Goal: Task Accomplishment & Management: Complete application form

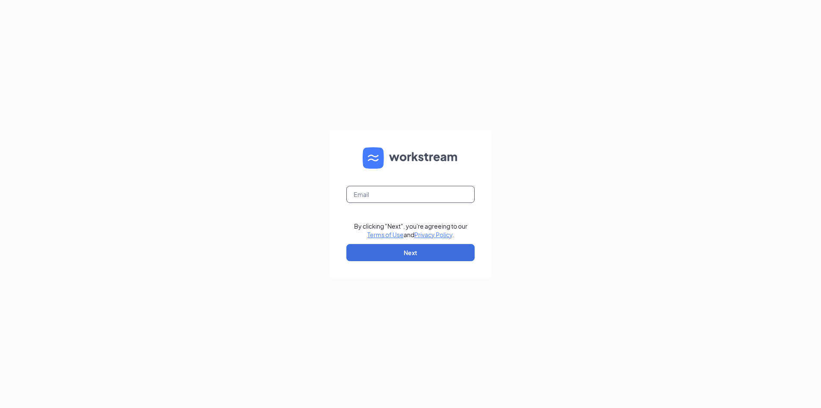
click at [396, 197] on input "text" at bounding box center [410, 194] width 128 height 17
type input "mca-102156@reddoorsandwich.com"
click at [417, 256] on button "Next" at bounding box center [410, 252] width 128 height 17
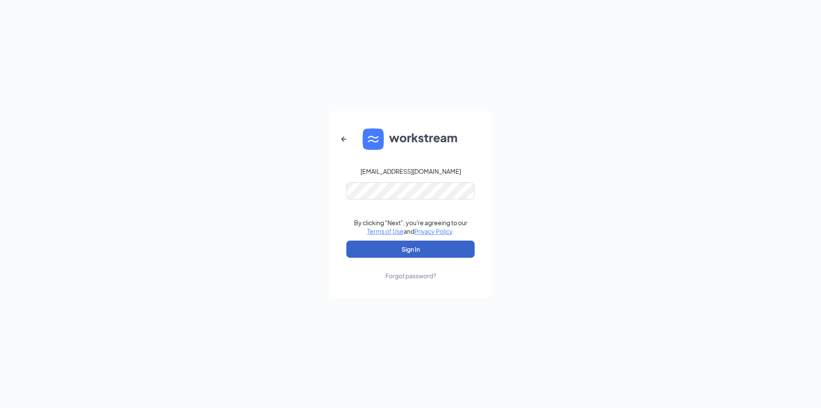
click at [405, 251] on button "Sign In" at bounding box center [410, 248] width 128 height 17
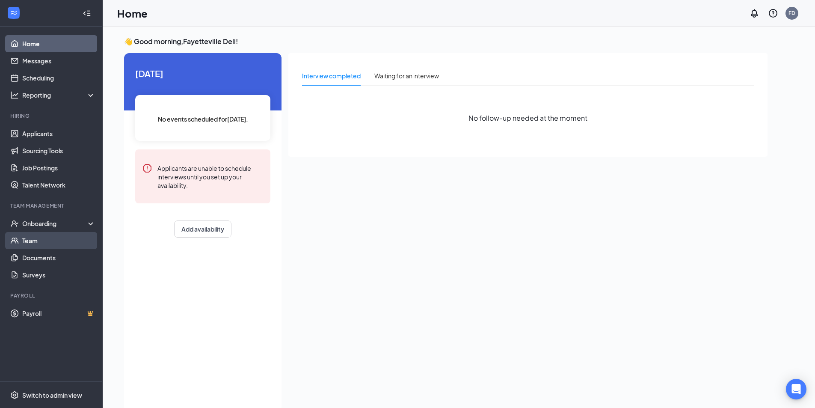
click at [41, 241] on link "Team" at bounding box center [58, 240] width 73 height 17
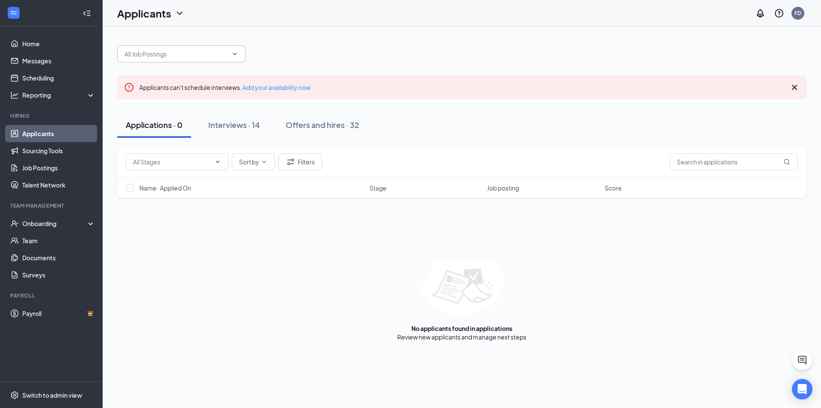
click at [196, 58] on input "text" at bounding box center [175, 53] width 103 height 9
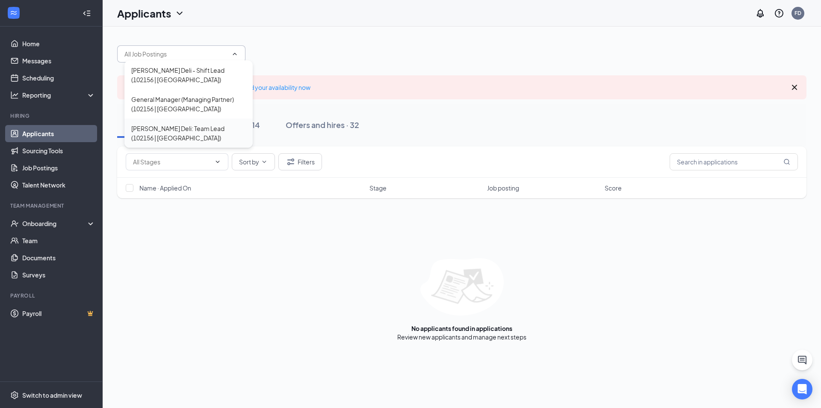
click at [180, 133] on div "McAlister's Deli: Team Lead (102156 | Fayetteville)" at bounding box center [188, 133] width 115 height 19
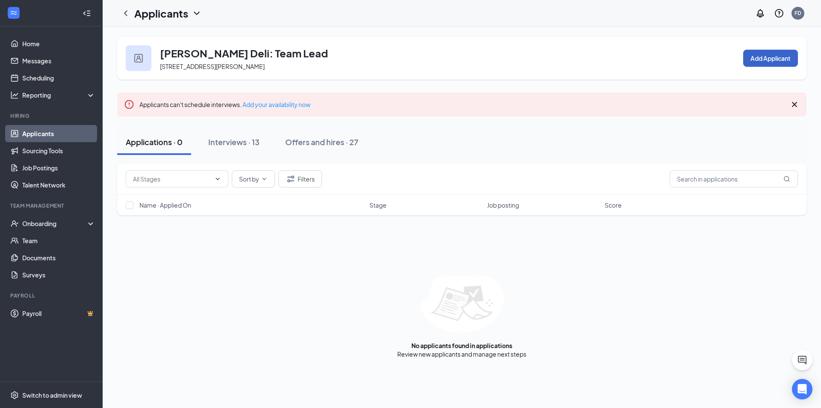
click at [765, 61] on button "Add Applicant" at bounding box center [770, 58] width 55 height 17
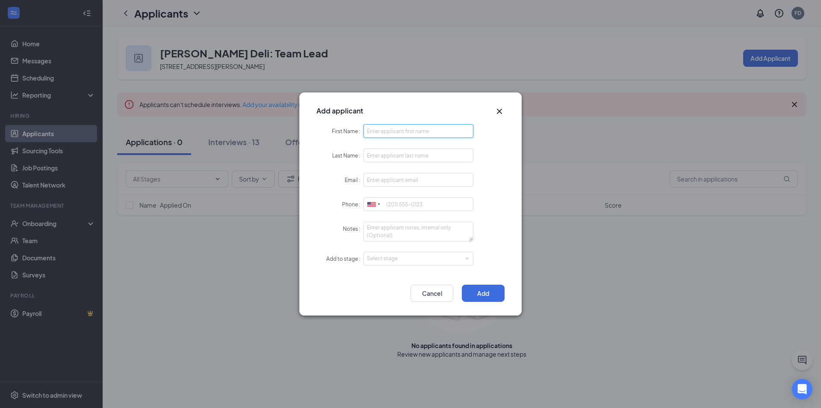
click at [391, 133] on input "First Name" at bounding box center [418, 131] width 110 height 14
type input "D'Yonna"
type input "Platts"
click at [394, 185] on input "Email" at bounding box center [418, 180] width 110 height 14
type input "dyonnaplatts100@gmail.com"
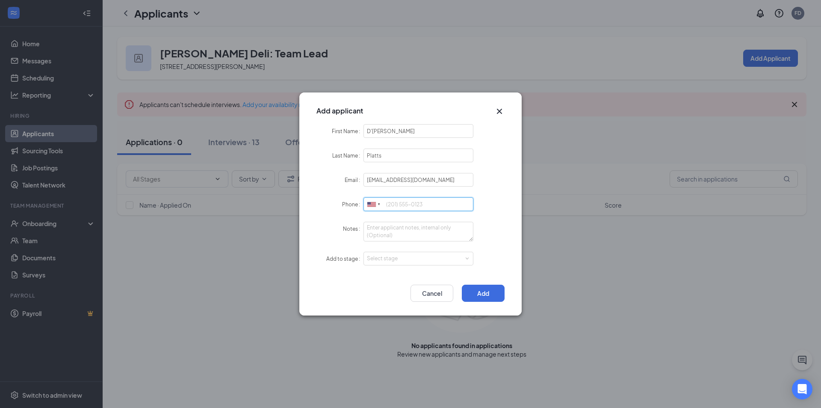
click at [409, 204] on input "Phone" at bounding box center [418, 204] width 110 height 14
click at [399, 258] on div "Select stage" at bounding box center [416, 258] width 99 height 9
type input "4704516261"
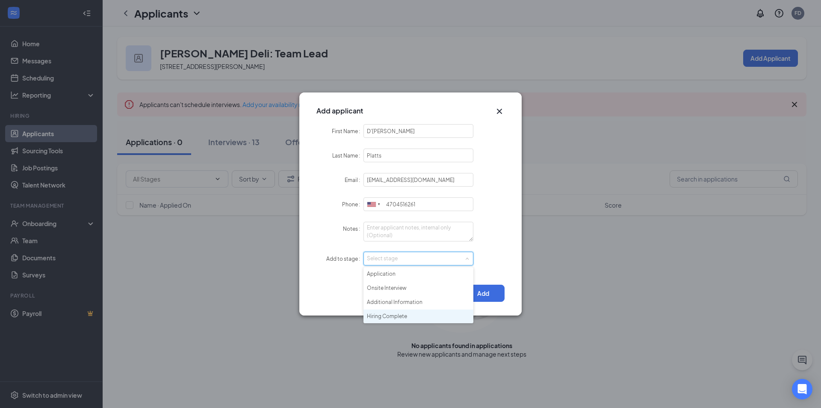
click at [392, 314] on li "Hiring Complete" at bounding box center [418, 316] width 110 height 14
click at [493, 295] on button "Add" at bounding box center [483, 292] width 43 height 17
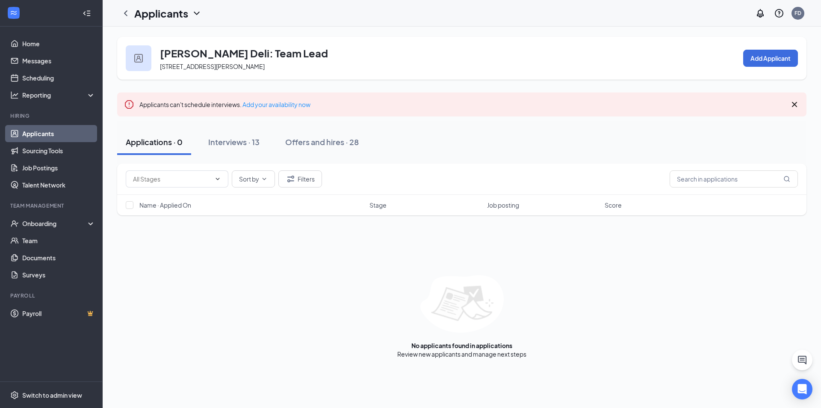
click at [794, 107] on icon "Cross" at bounding box center [794, 104] width 10 height 10
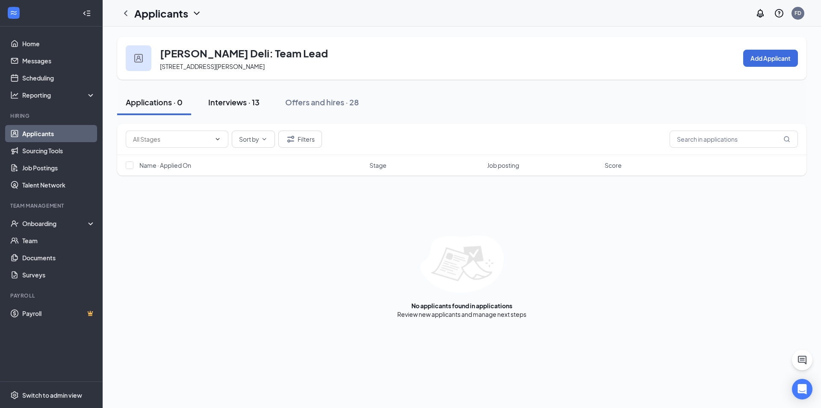
click at [236, 101] on div "Interviews · 13" at bounding box center [233, 102] width 51 height 11
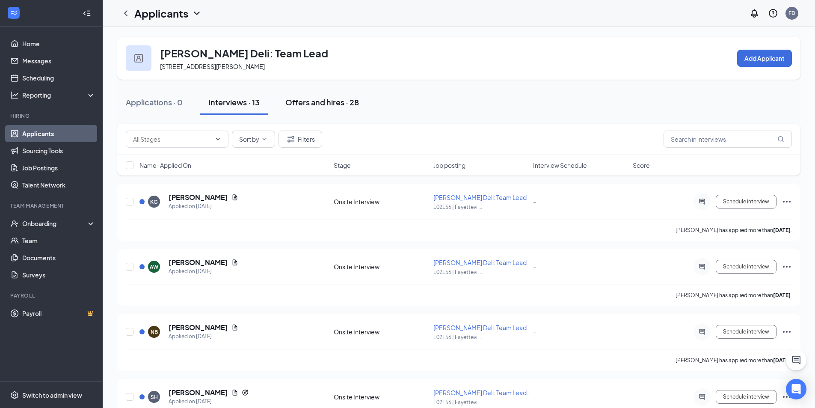
click at [309, 103] on div "Offers and hires · 28" at bounding box center [322, 102] width 74 height 11
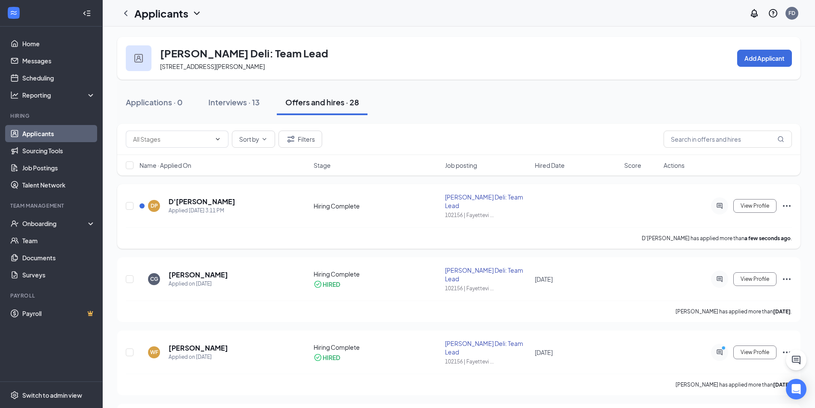
click at [790, 205] on icon "Ellipses" at bounding box center [787, 206] width 8 height 2
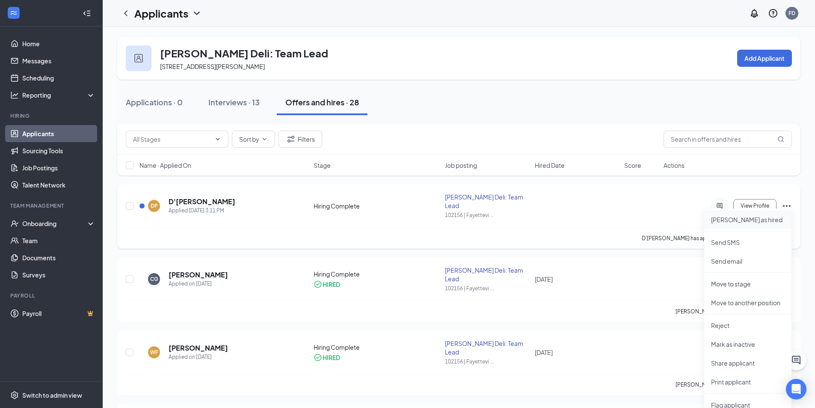
click at [738, 221] on p "Mark as hired" at bounding box center [748, 219] width 74 height 9
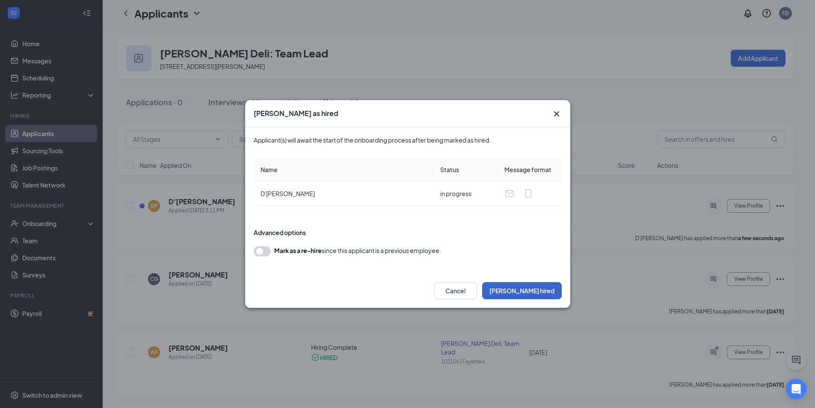
click at [534, 288] on button "Mark hired" at bounding box center [522, 290] width 80 height 17
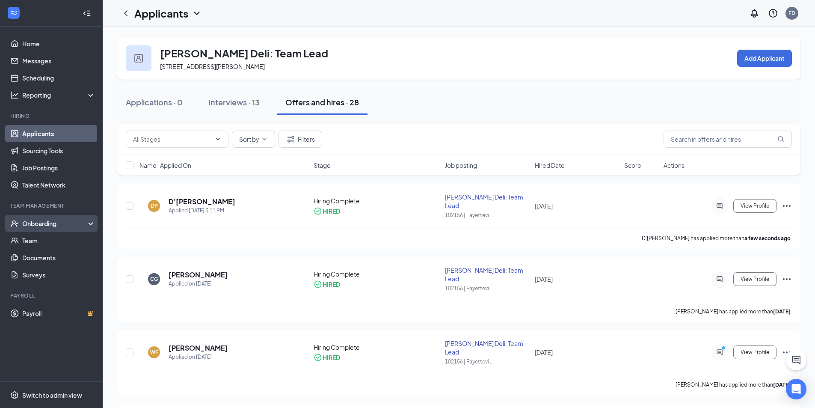
click at [30, 224] on div "Onboarding" at bounding box center [55, 223] width 66 height 9
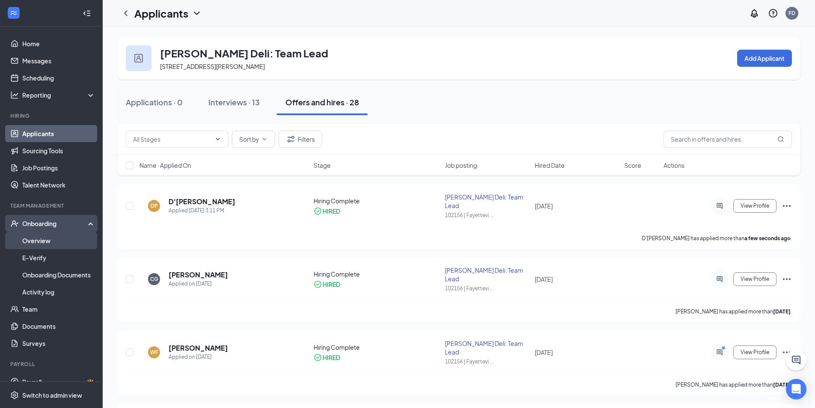
click at [38, 241] on link "Overview" at bounding box center [58, 240] width 73 height 17
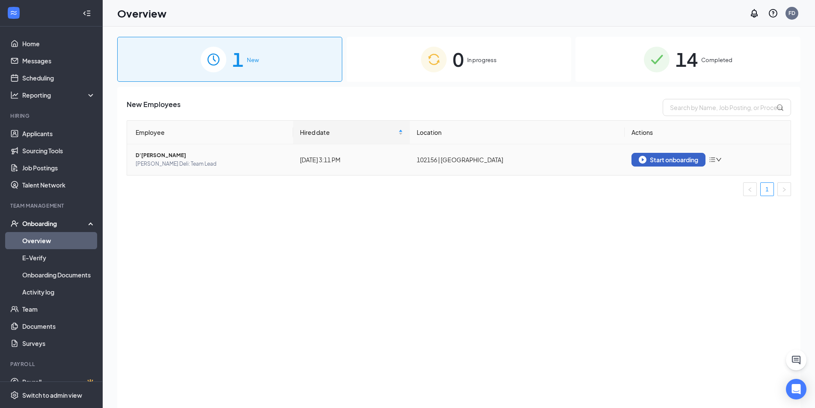
click at [686, 158] on div "Start onboarding" at bounding box center [667, 160] width 59 height 8
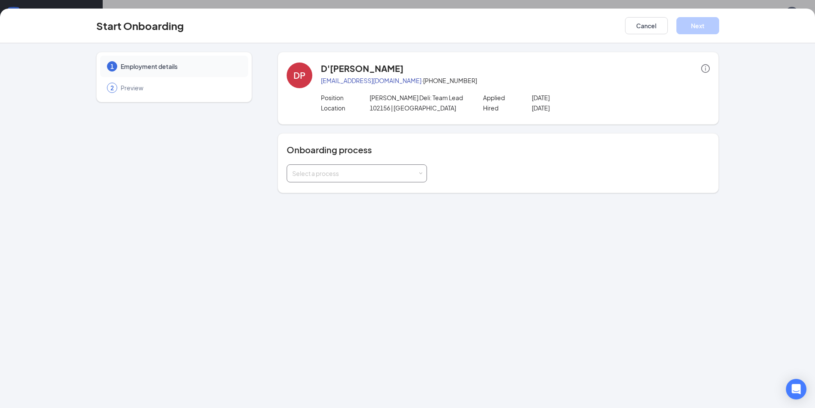
click at [412, 175] on div "Select a process" at bounding box center [354, 173] width 125 height 9
click at [376, 193] on li "New Employee Onboarding" at bounding box center [357, 191] width 140 height 15
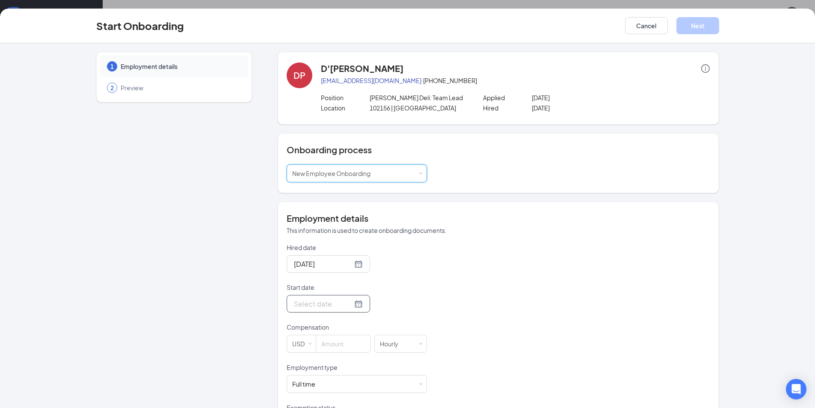
click at [312, 304] on input "Start date" at bounding box center [323, 303] width 59 height 11
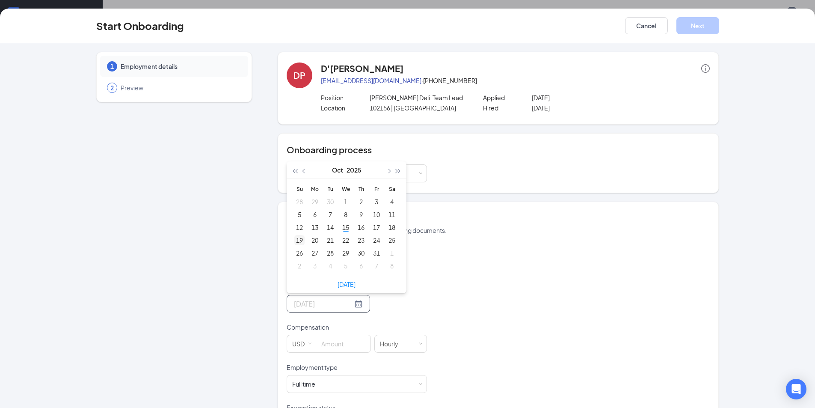
type input "Oct 19, 2025"
click at [298, 238] on div "19" at bounding box center [299, 240] width 10 height 10
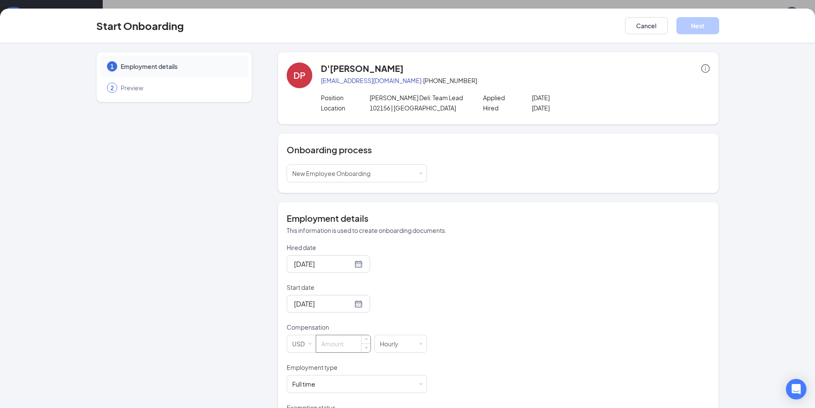
click at [336, 347] on input at bounding box center [343, 343] width 54 height 17
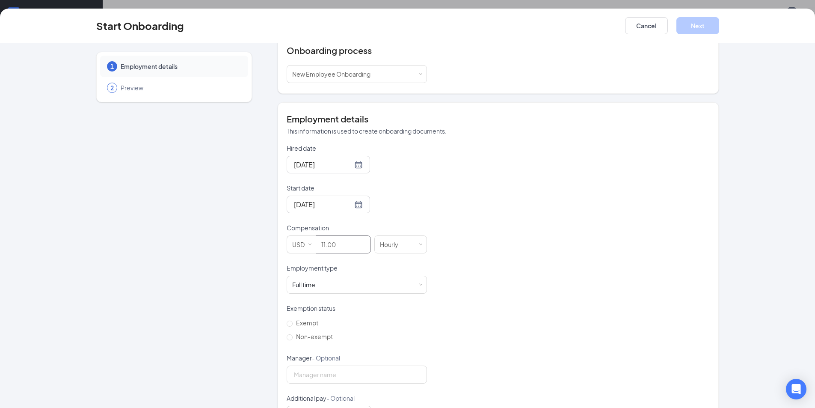
scroll to position [134, 0]
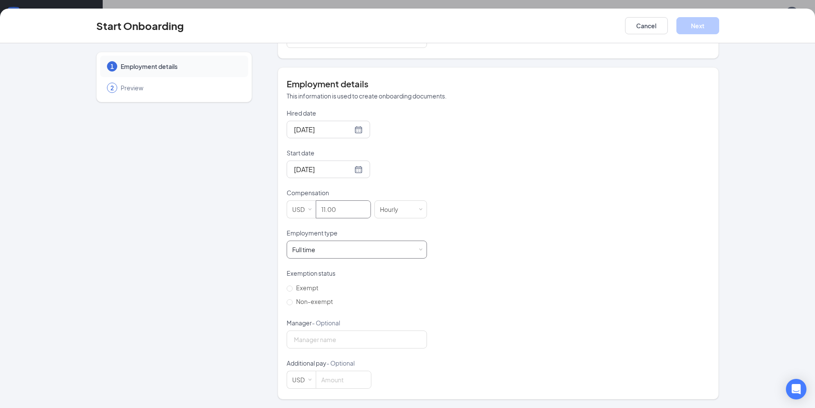
type input "11"
click at [308, 251] on div "Full time" at bounding box center [303, 249] width 23 height 9
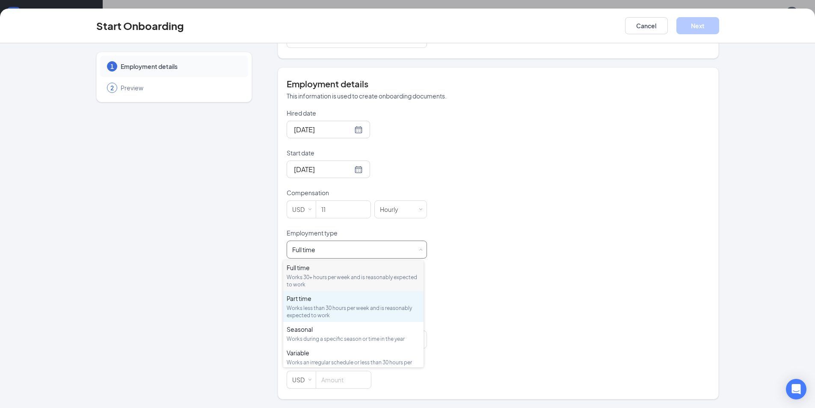
click at [307, 304] on div "Works less than 30 hours per week and is reasonably expected to work" at bounding box center [353, 311] width 133 height 15
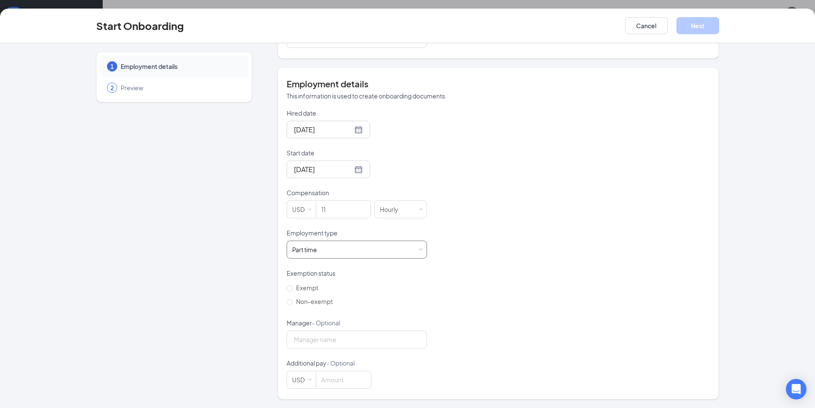
scroll to position [38, 0]
click at [287, 300] on input "Non-exempt" at bounding box center [290, 302] width 6 height 6
radio input "true"
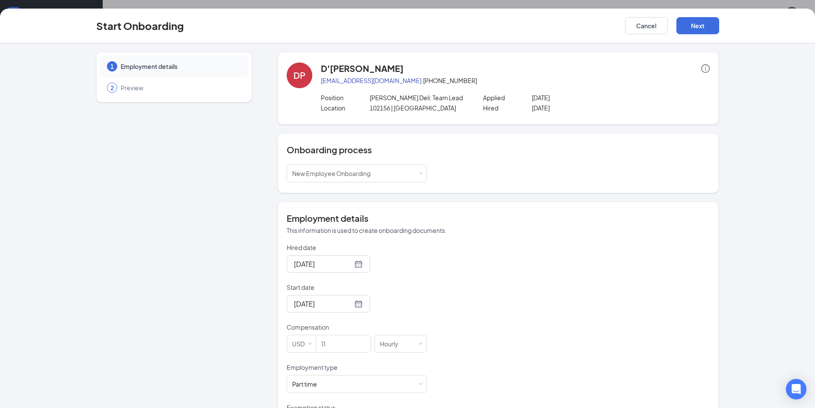
scroll to position [0, 0]
click at [696, 27] on button "Next" at bounding box center [697, 25] width 43 height 17
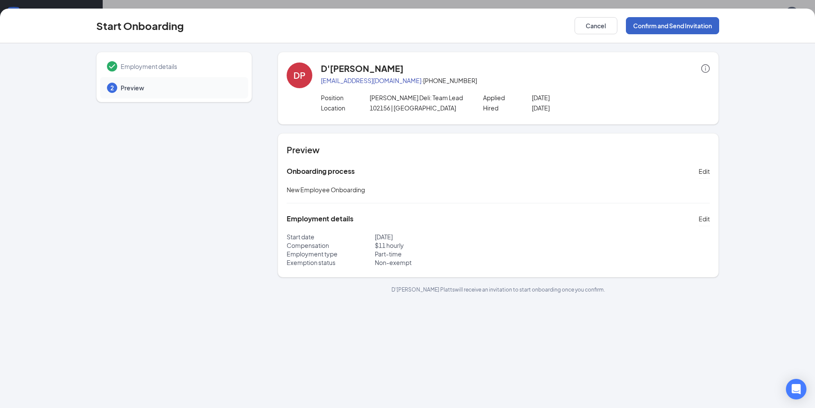
click at [663, 24] on button "Confirm and Send Invitation" at bounding box center [672, 25] width 93 height 17
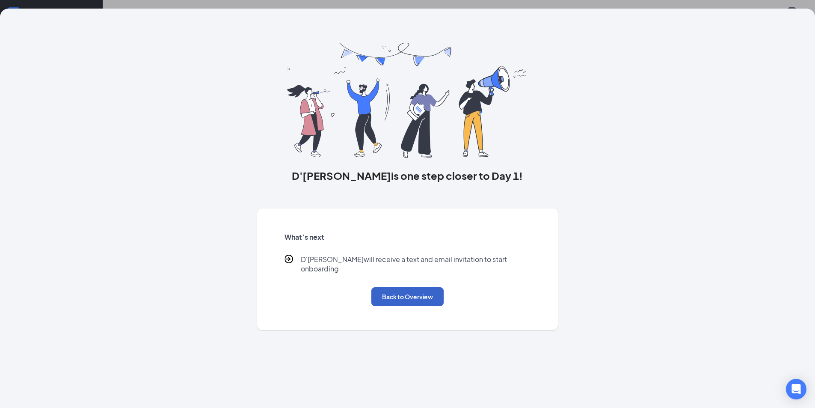
click at [415, 292] on button "Back to Overview" at bounding box center [407, 296] width 72 height 19
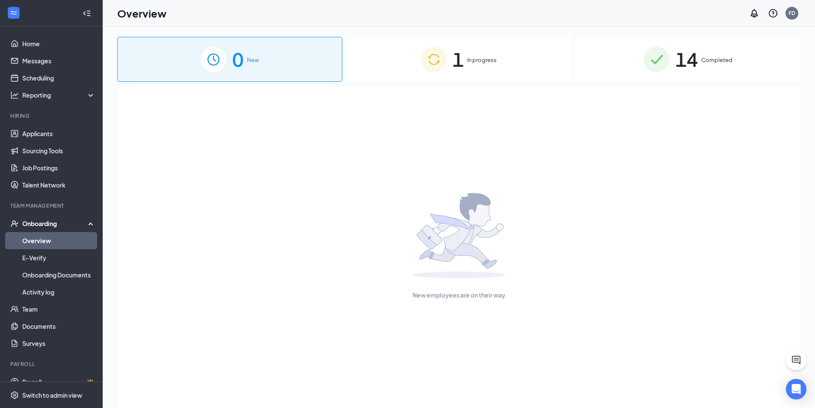
click at [482, 57] on span "In progress" at bounding box center [482, 60] width 30 height 9
